Goal: Task Accomplishment & Management: Use online tool/utility

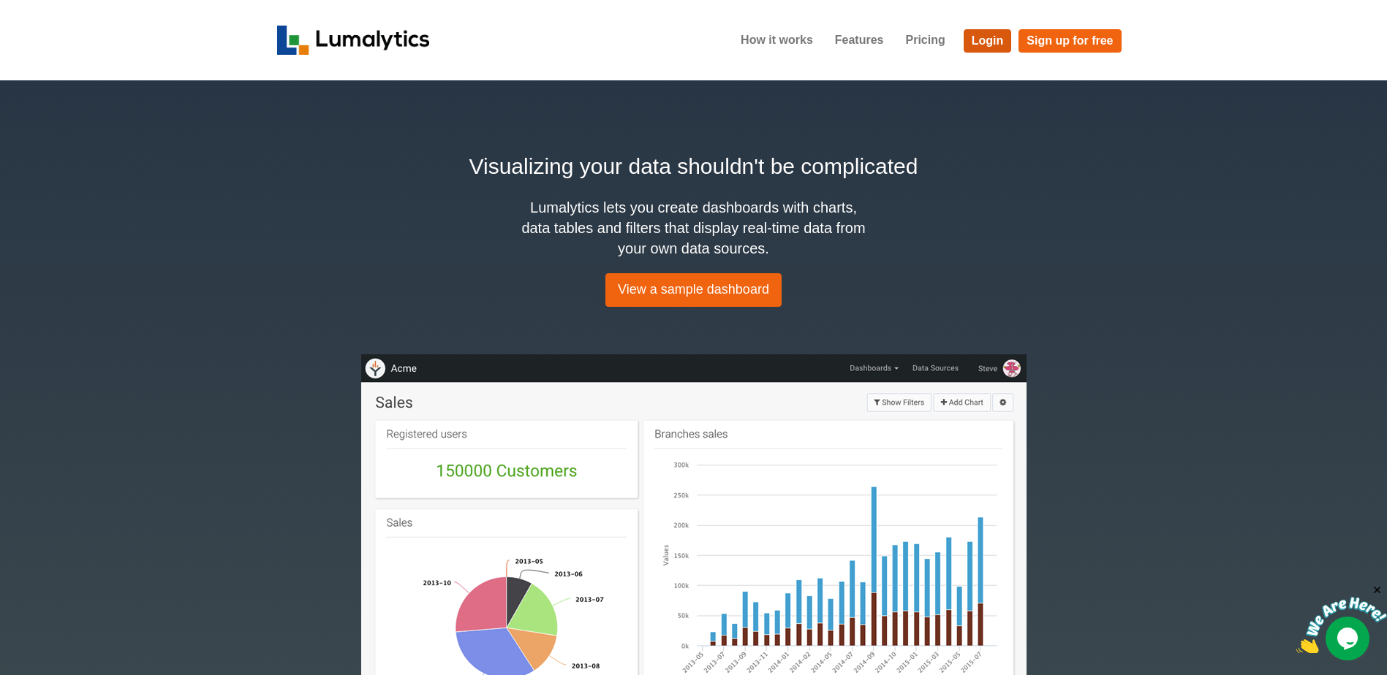
click at [978, 40] on link "Login" at bounding box center [987, 40] width 48 height 23
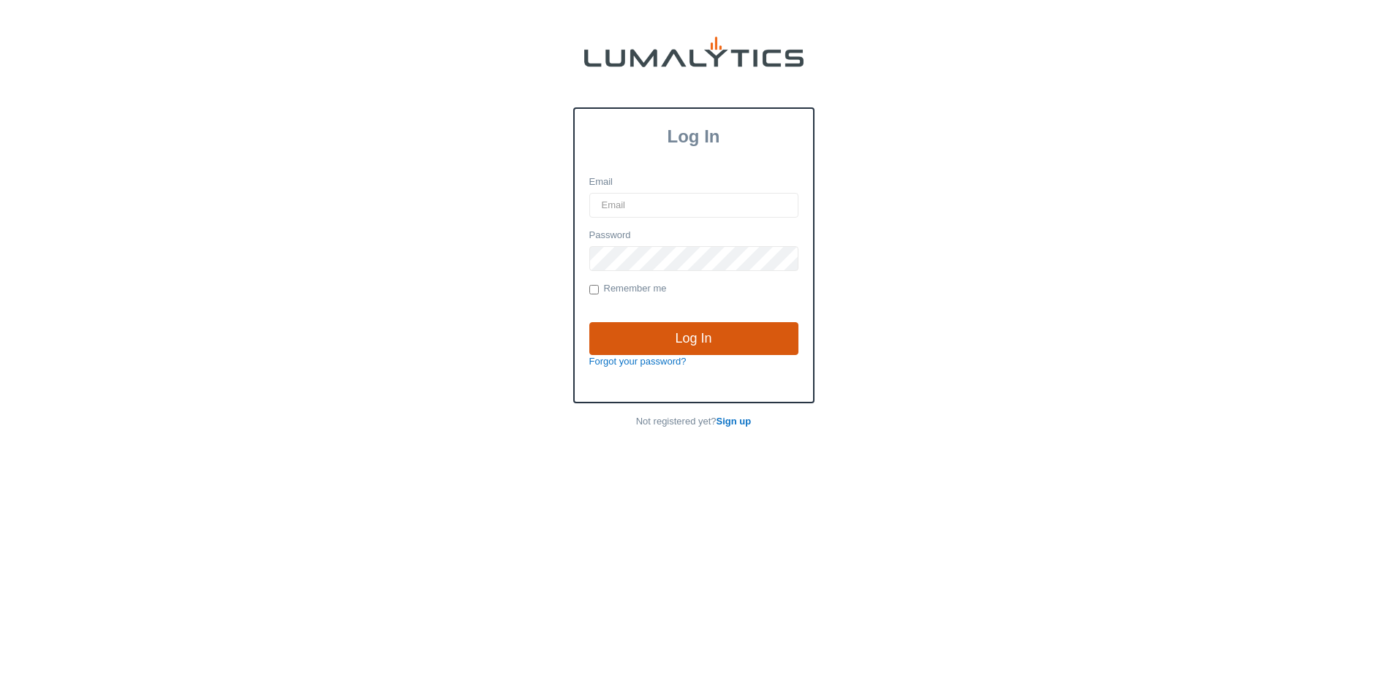
type input "[EMAIL_ADDRESS][DOMAIN_NAME]"
click at [675, 343] on input "Log In" at bounding box center [693, 339] width 209 height 34
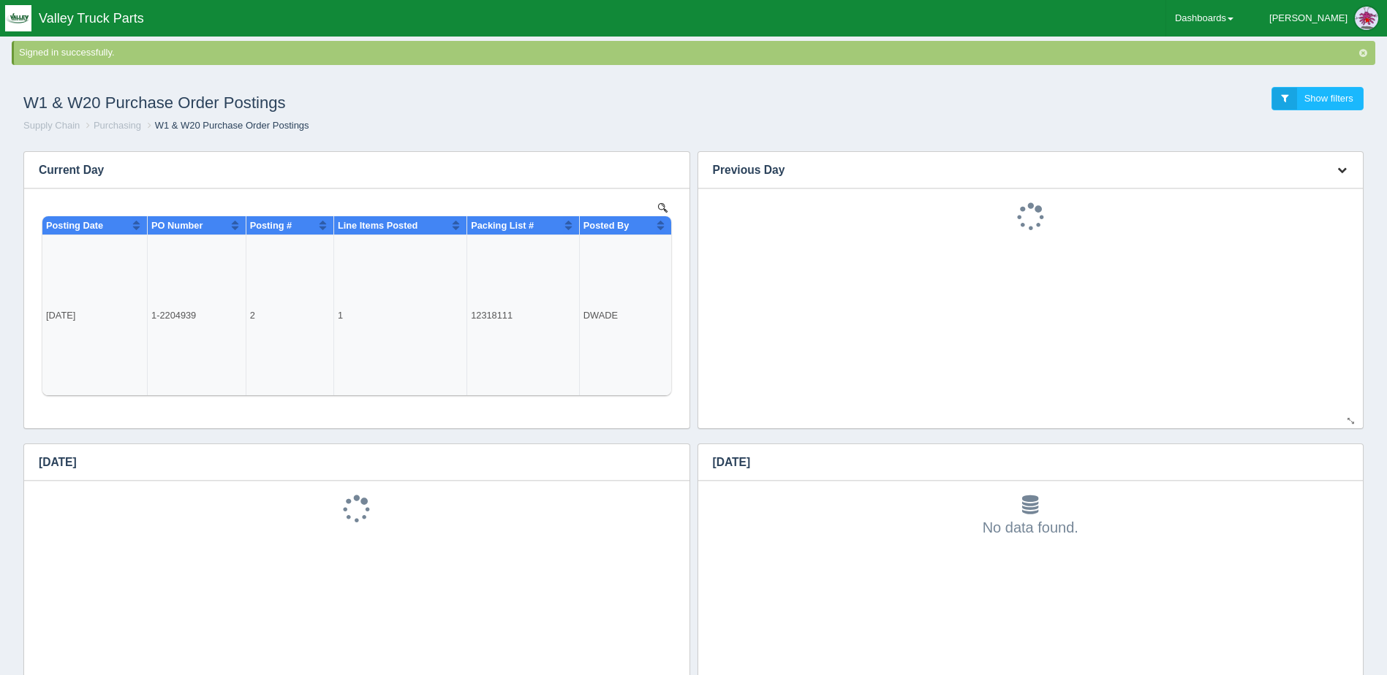
click at [1336, 165] on button "button" at bounding box center [1342, 170] width 20 height 23
click at [1304, 191] on link "Download CSV" at bounding box center [1293, 191] width 117 height 21
